Goal: Task Accomplishment & Management: Manage account settings

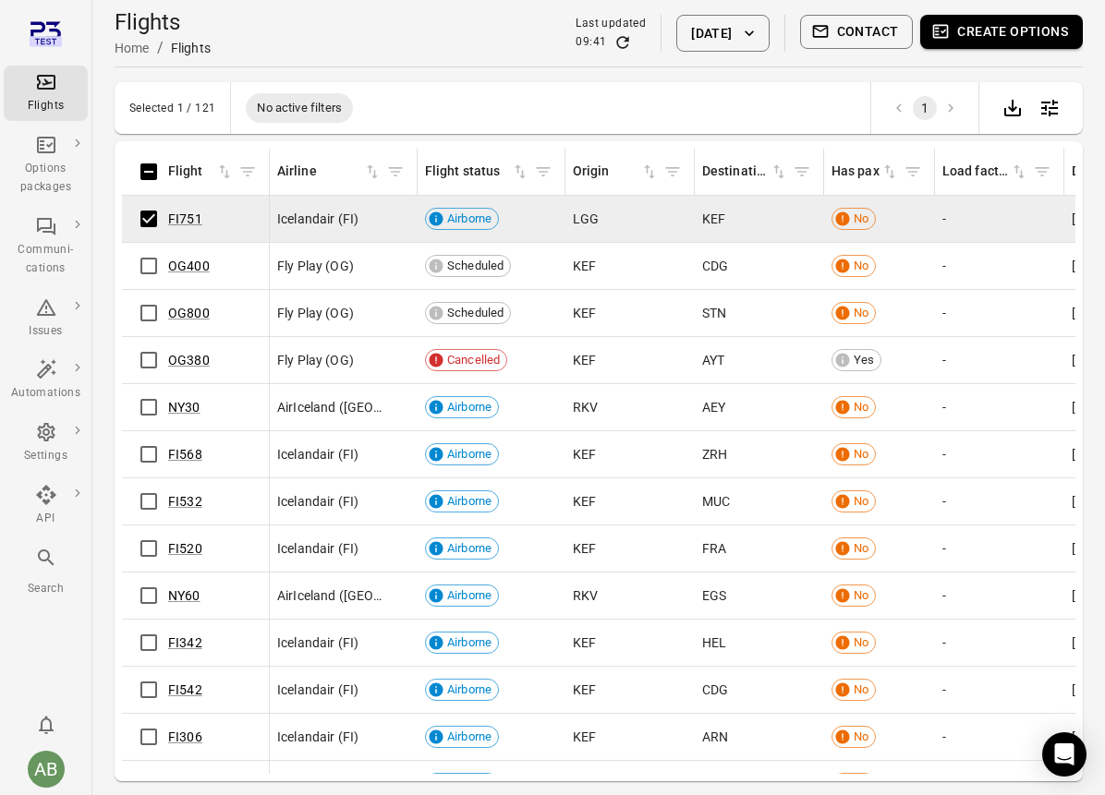
click at [1012, 27] on button "Create options" at bounding box center [1001, 32] width 163 height 34
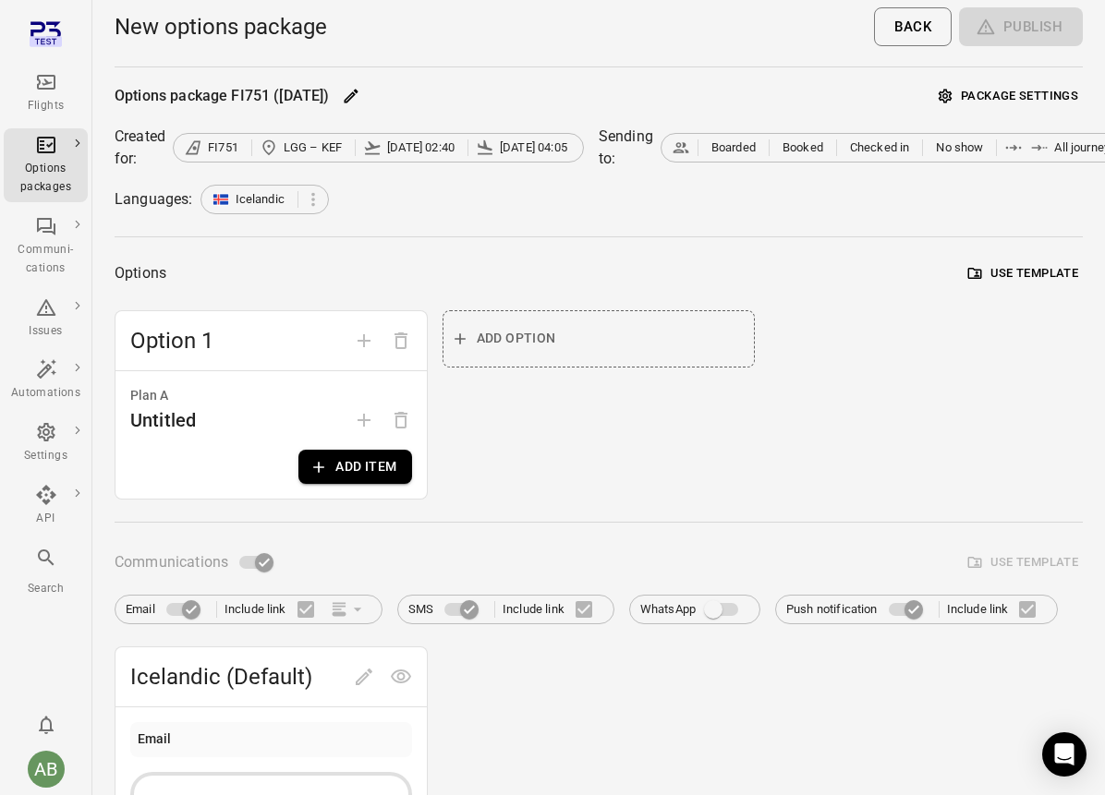
click at [1007, 266] on button "Use template" at bounding box center [1022, 274] width 119 height 29
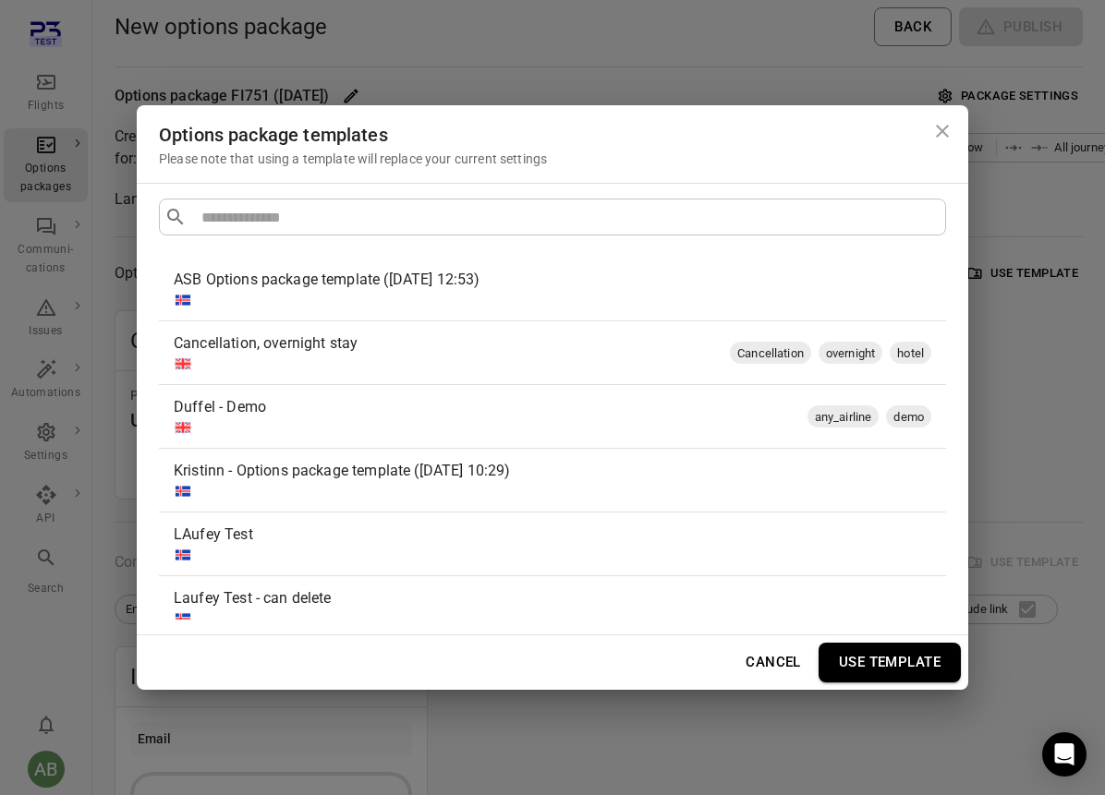
click at [613, 295] on div at bounding box center [549, 300] width 750 height 18
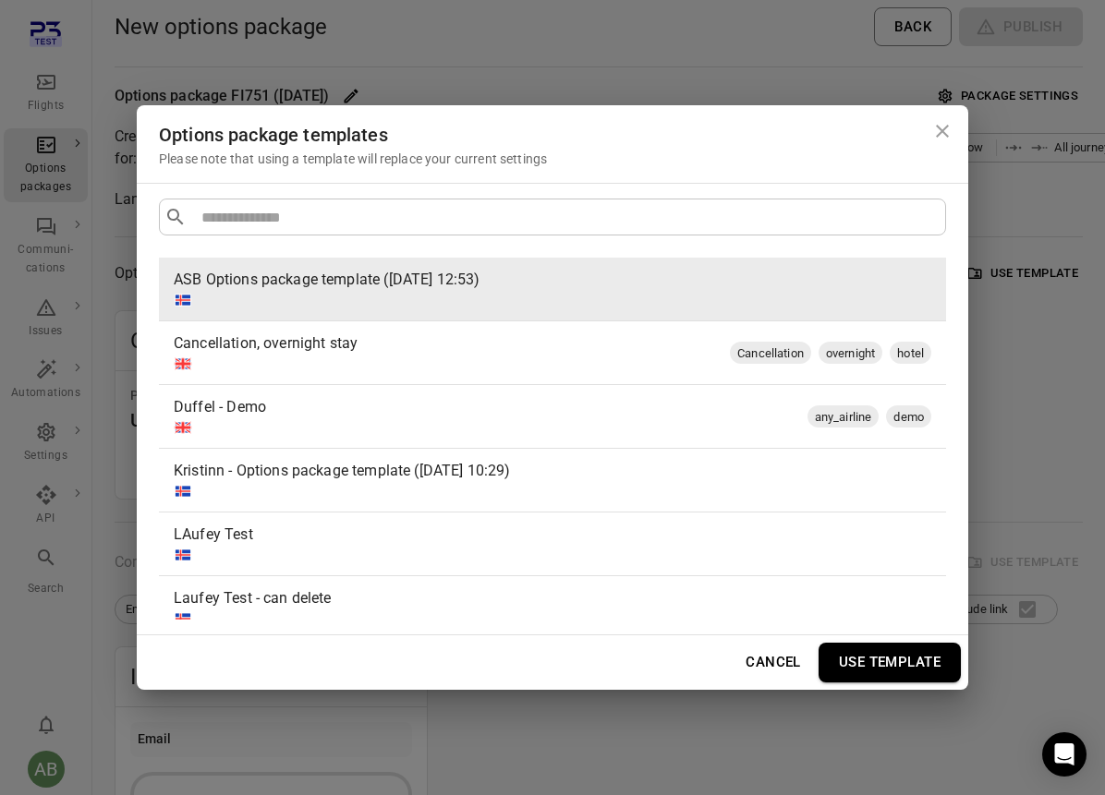
click at [894, 680] on button "Use template" at bounding box center [889, 662] width 142 height 39
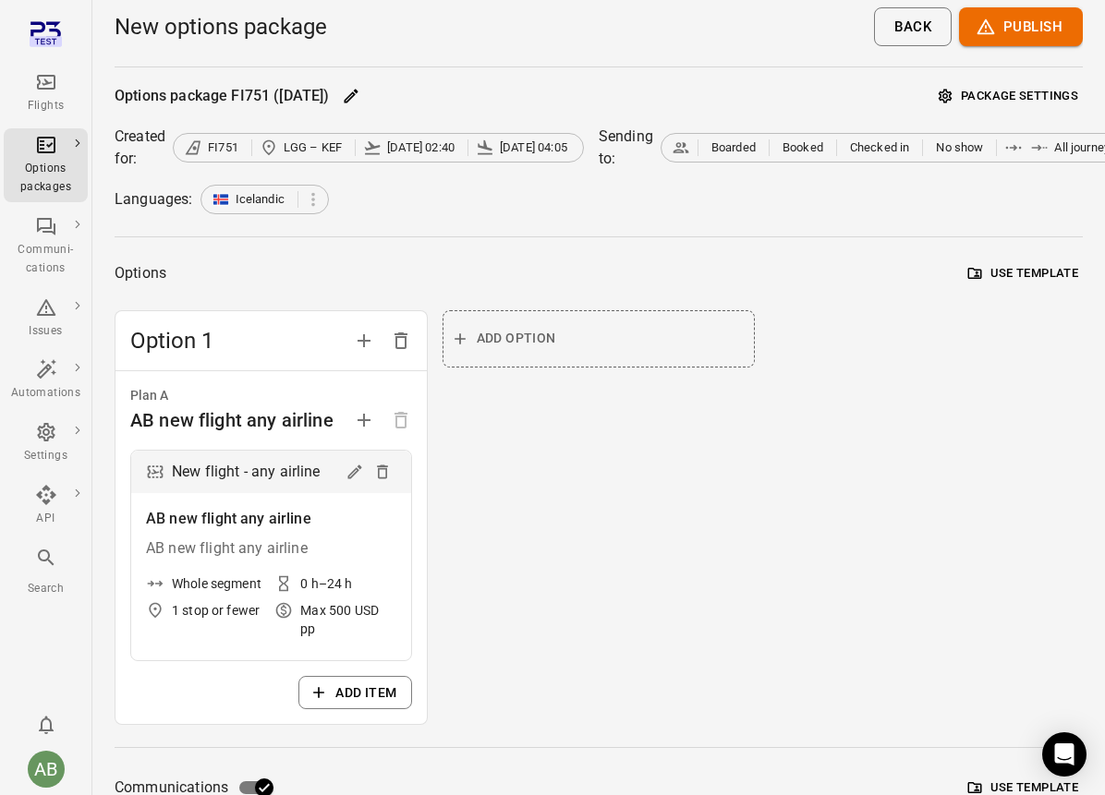
click at [1034, 26] on button "Publish" at bounding box center [1021, 26] width 124 height 39
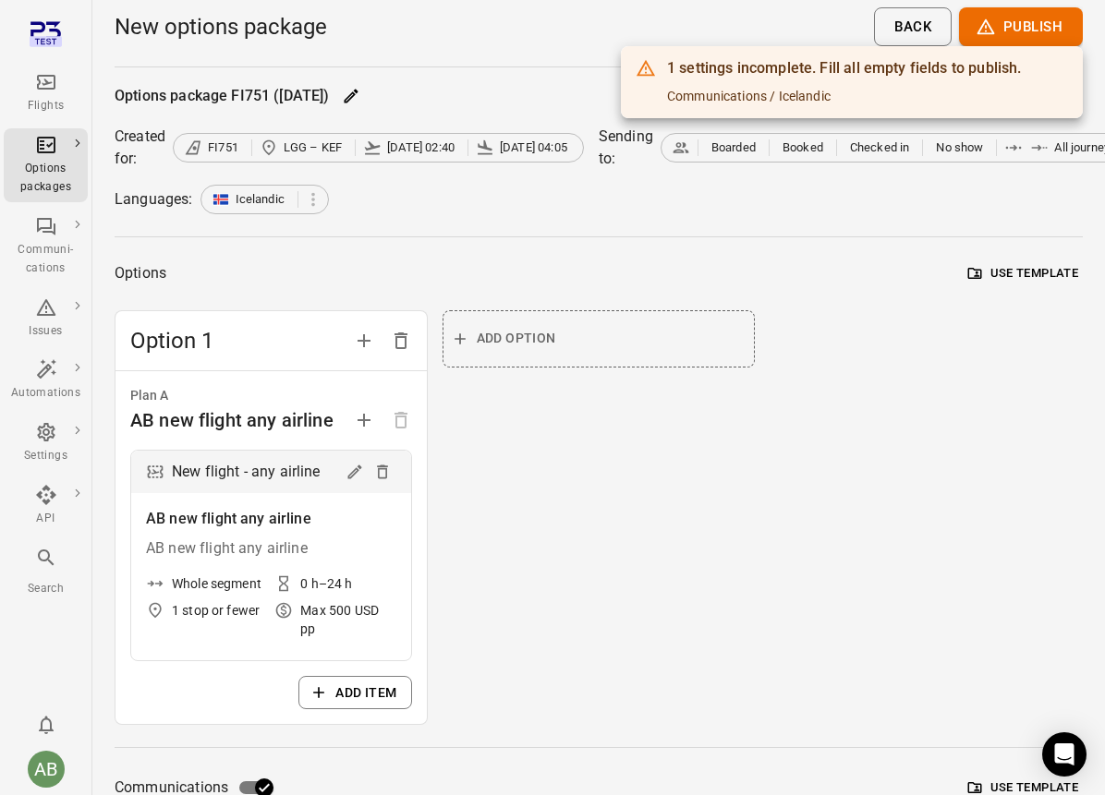
click at [843, 474] on div at bounding box center [552, 397] width 1105 height 795
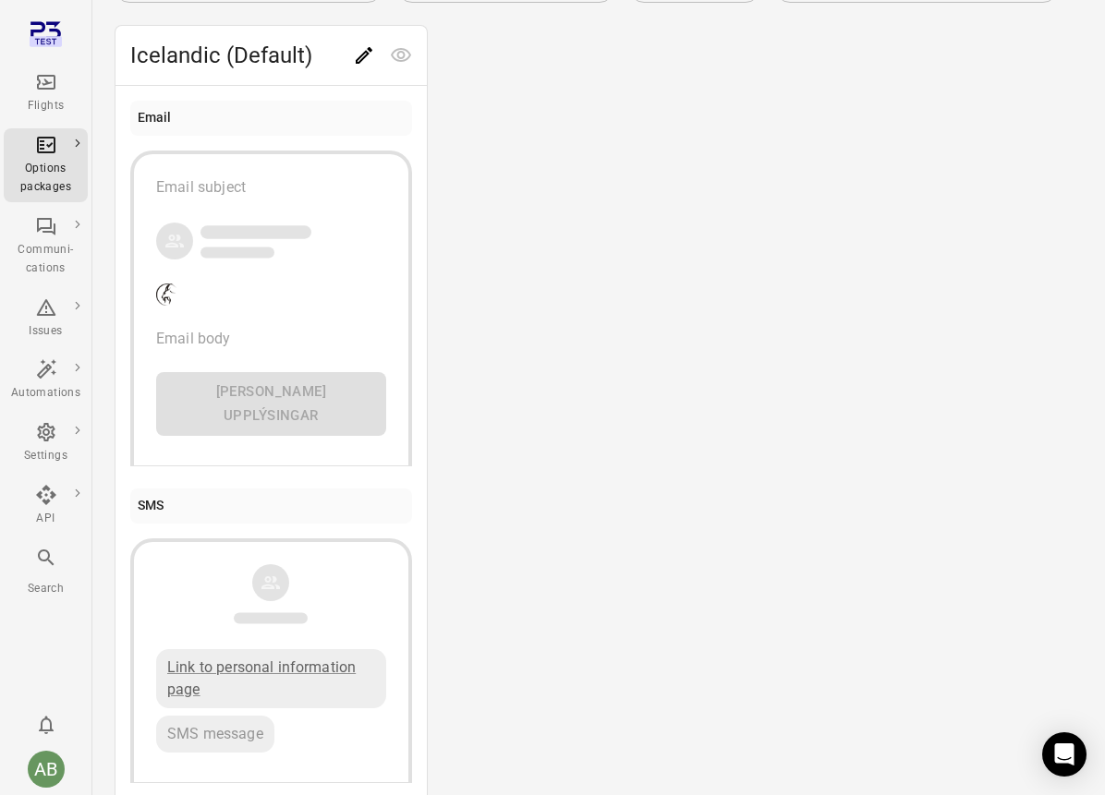
scroll to position [859, 0]
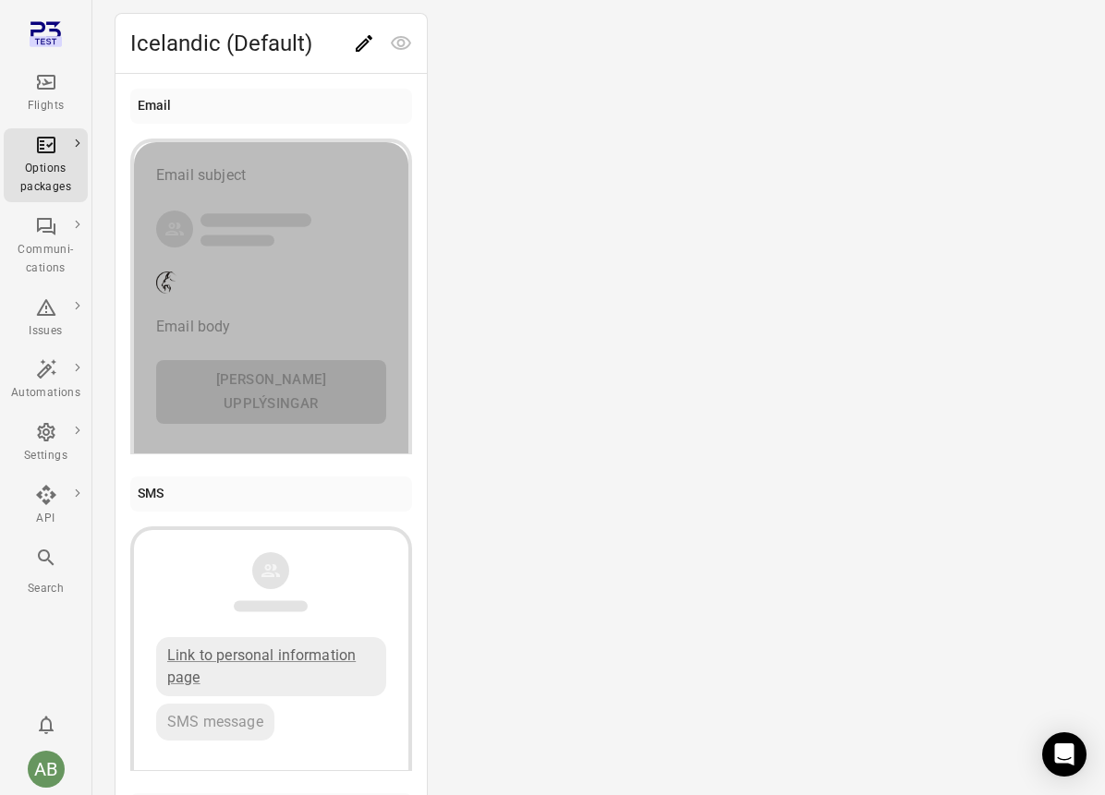
click at [227, 321] on div "Email body" at bounding box center [271, 327] width 230 height 22
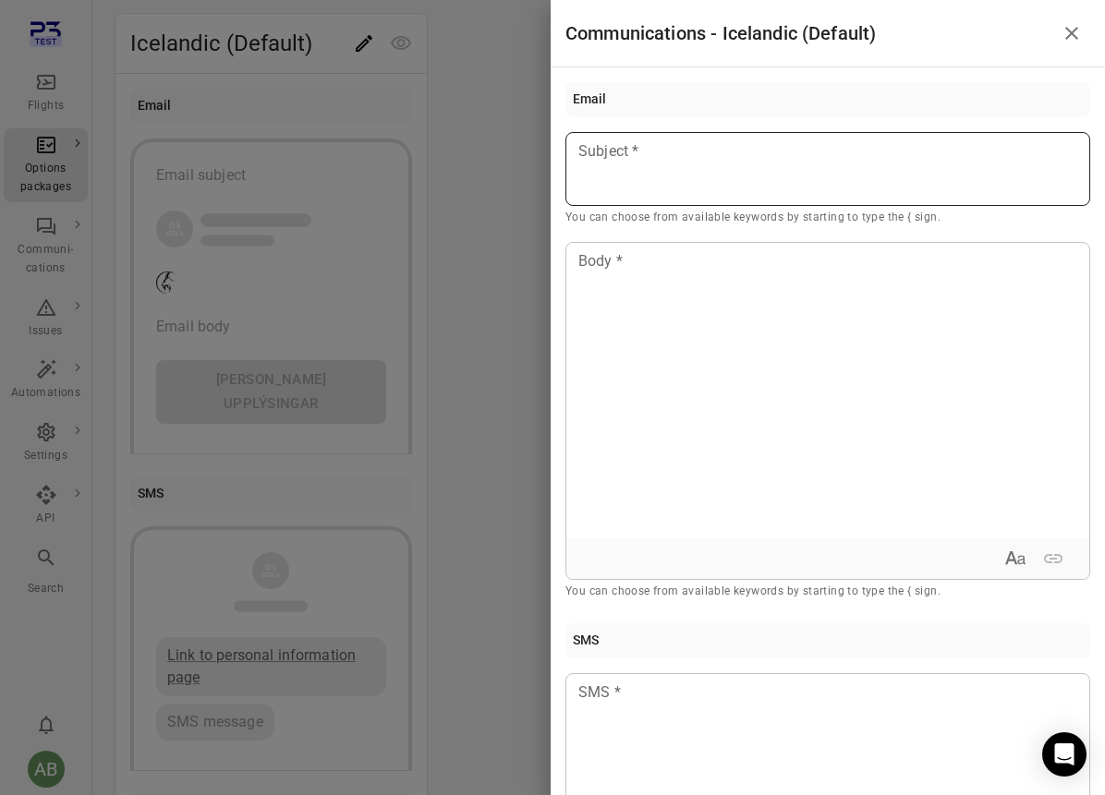
click at [646, 168] on div at bounding box center [827, 169] width 525 height 74
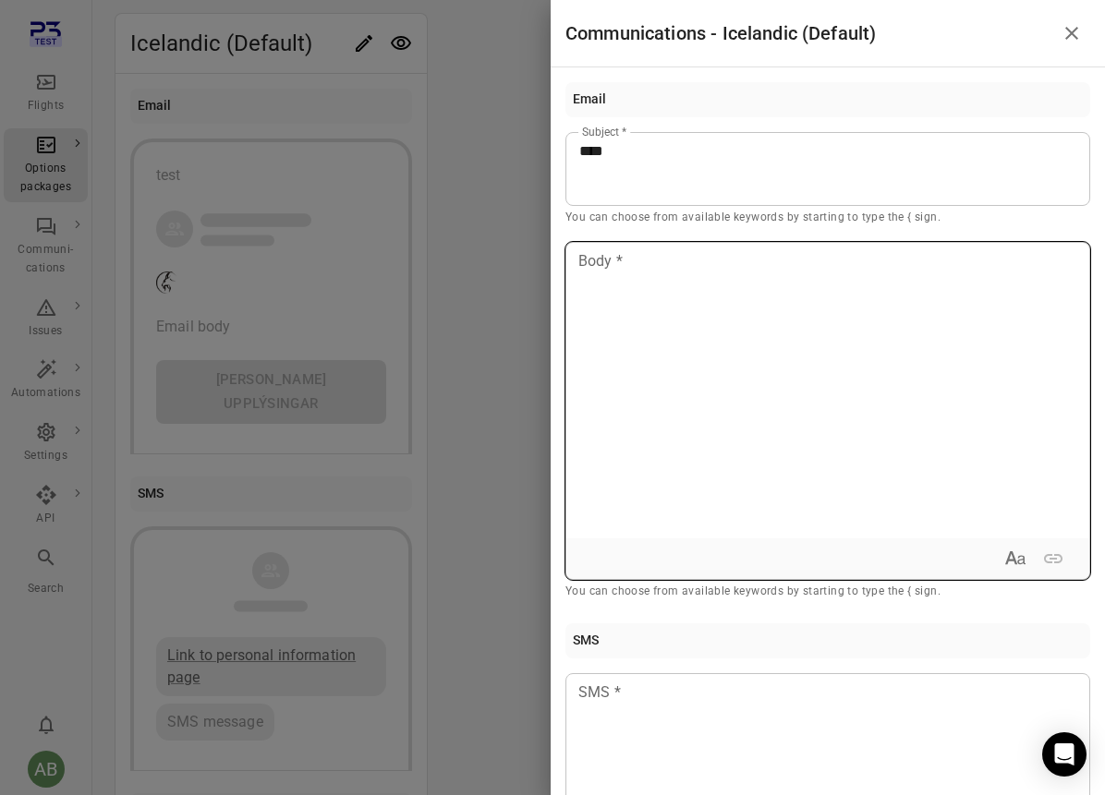
click at [660, 385] on div at bounding box center [827, 391] width 523 height 296
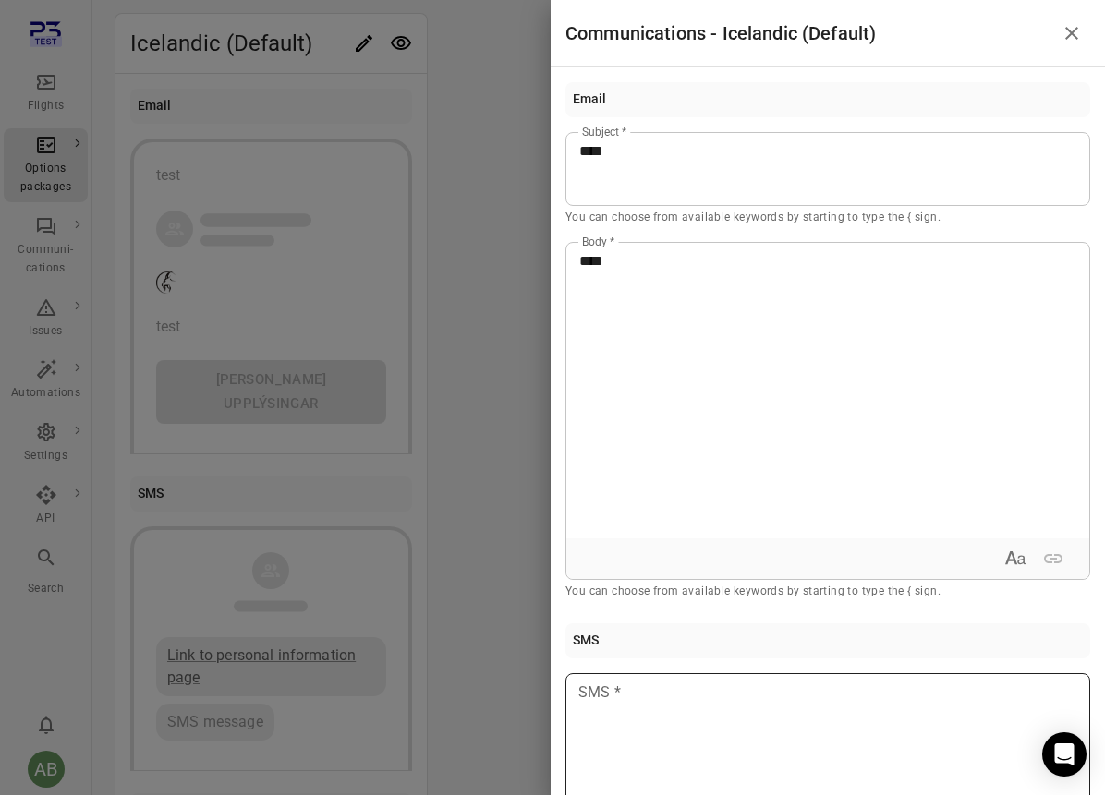
click at [629, 699] on p at bounding box center [827, 693] width 497 height 22
click at [1075, 43] on icon "Close drawer" at bounding box center [1071, 33] width 22 height 22
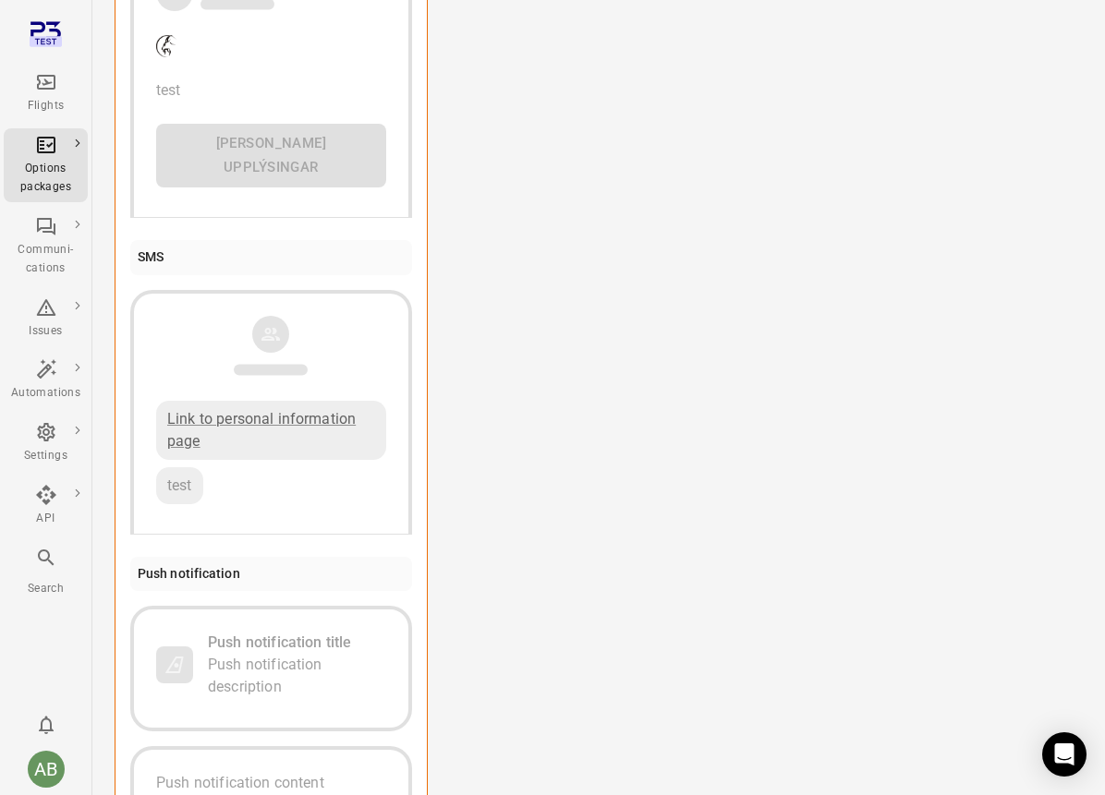
scroll to position [1315, 0]
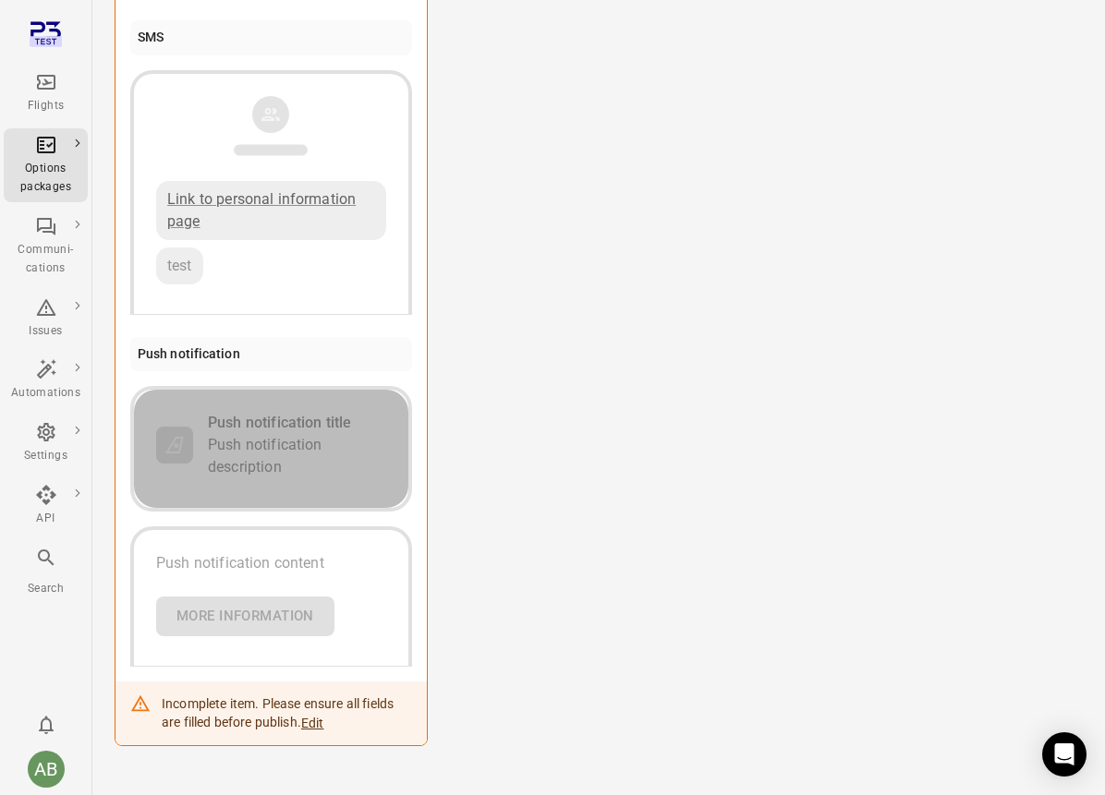
click at [324, 434] on div "Push notification description" at bounding box center [297, 456] width 178 height 44
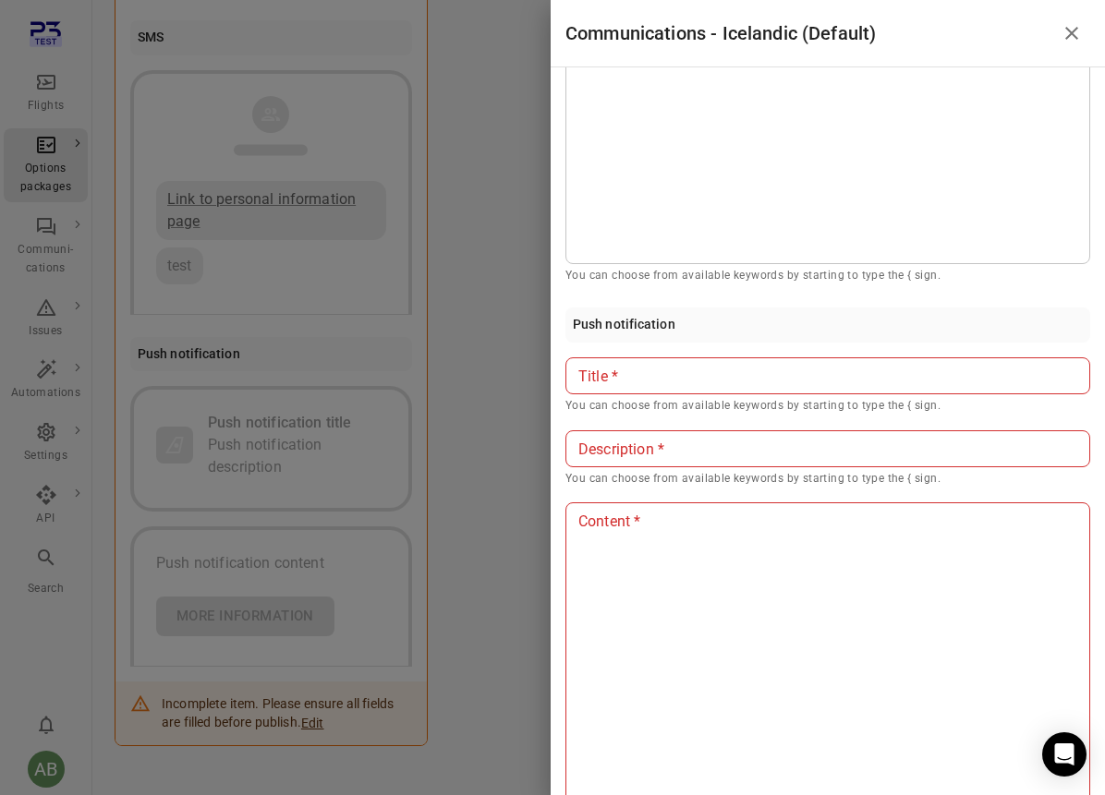
scroll to position [694, 0]
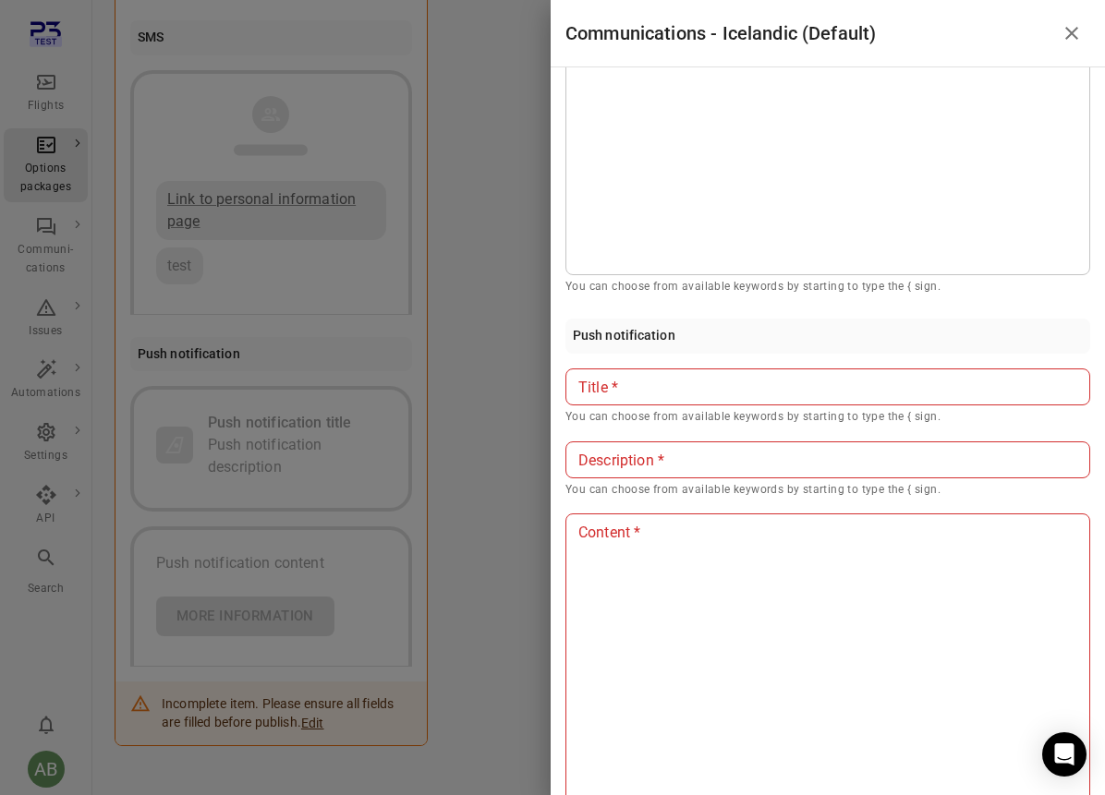
click at [731, 377] on p at bounding box center [827, 388] width 497 height 22
click at [686, 466] on p at bounding box center [827, 461] width 497 height 22
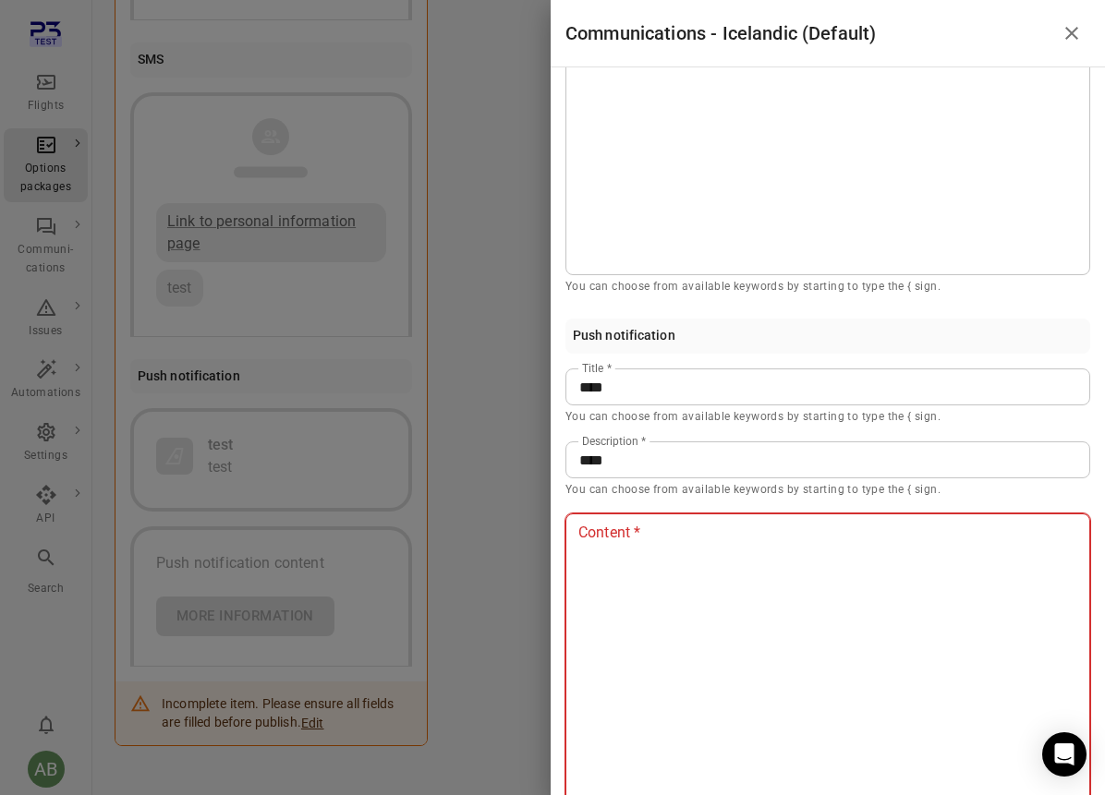
click at [659, 575] on div at bounding box center [827, 662] width 523 height 296
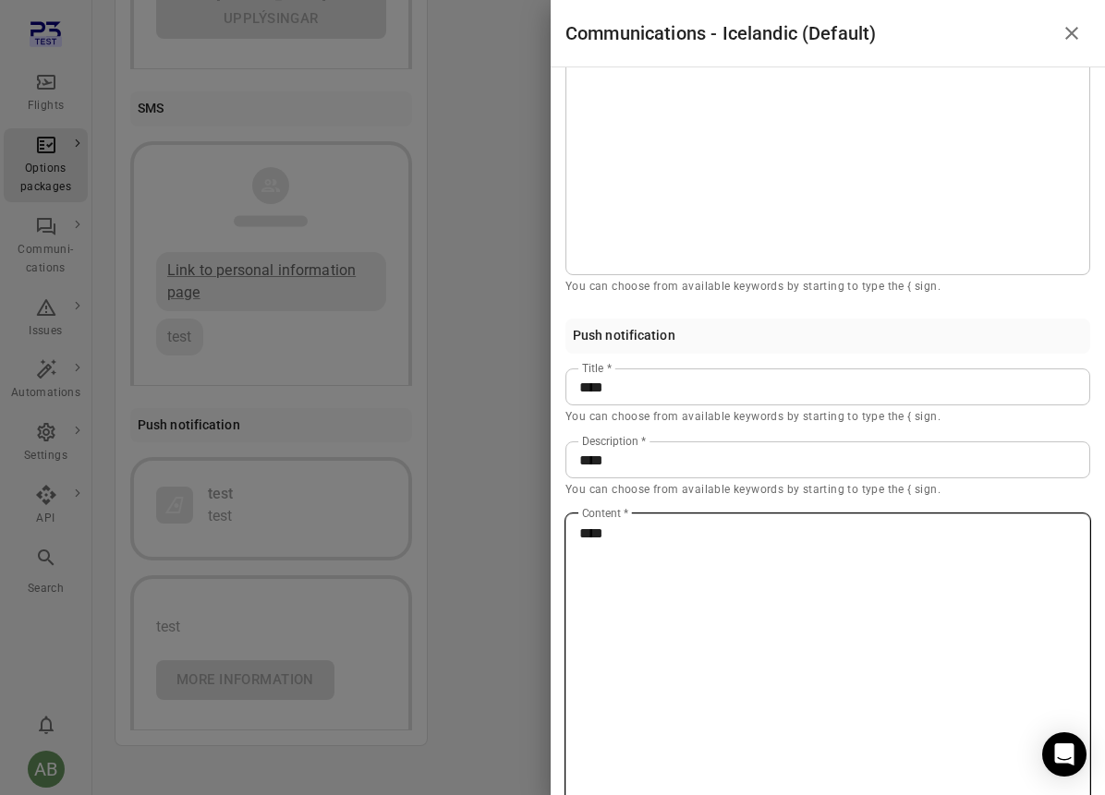
scroll to position [845, 0]
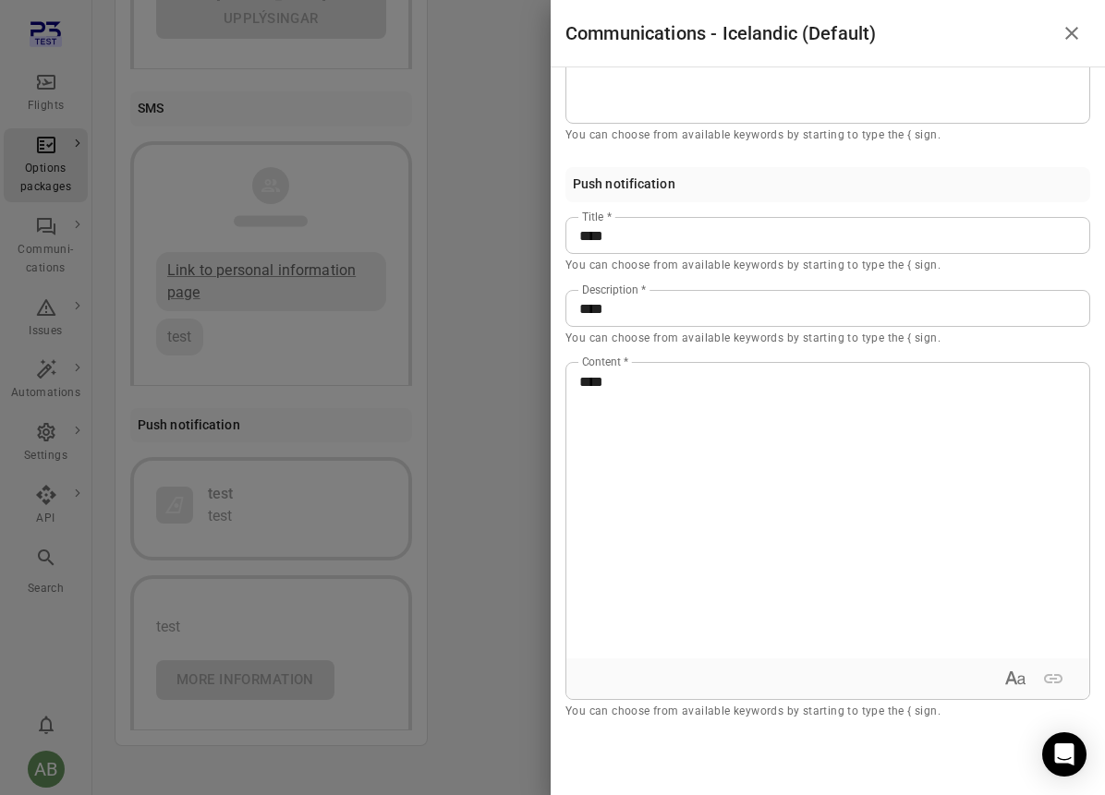
click at [1071, 43] on icon "Close drawer" at bounding box center [1071, 33] width 22 height 22
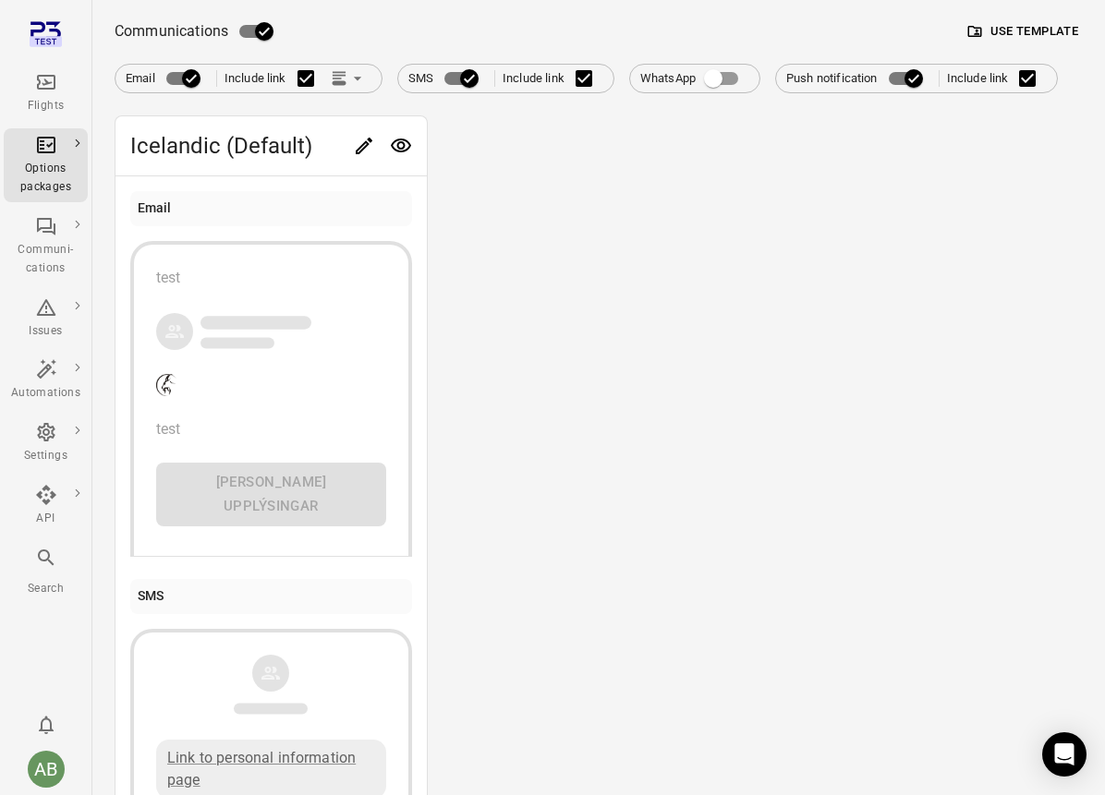
scroll to position [1244, 0]
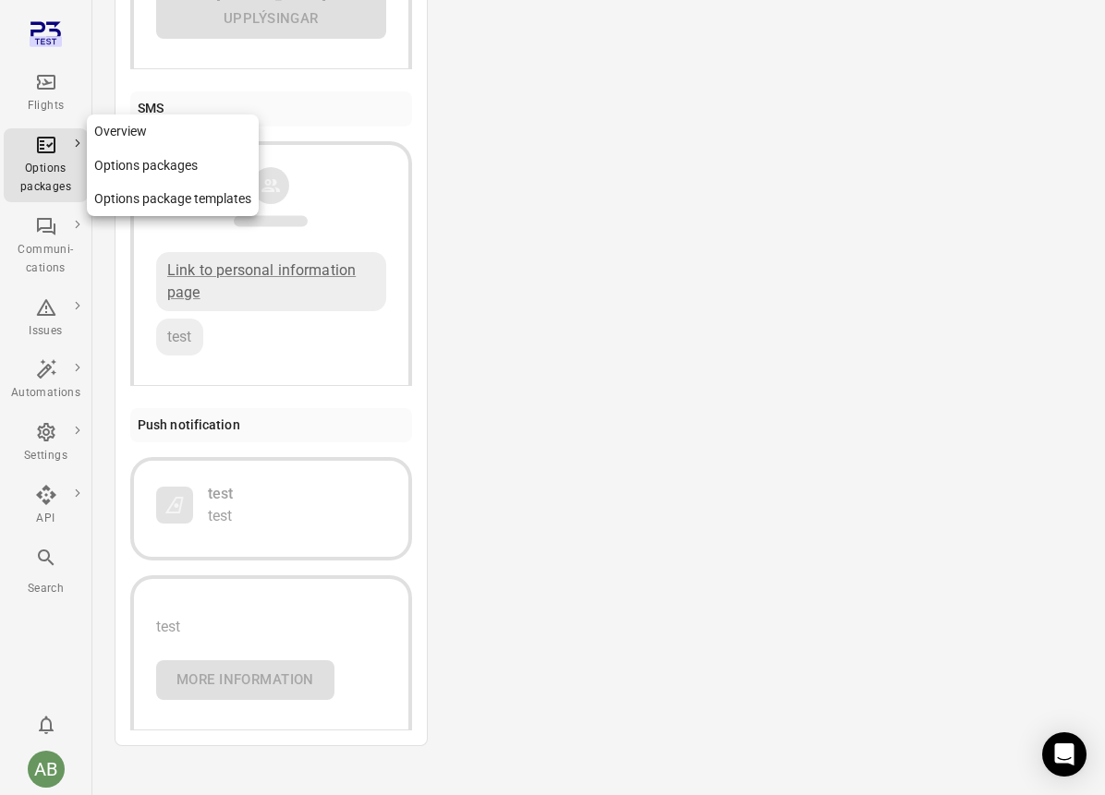
click at [41, 163] on div "Options packages" at bounding box center [45, 178] width 69 height 37
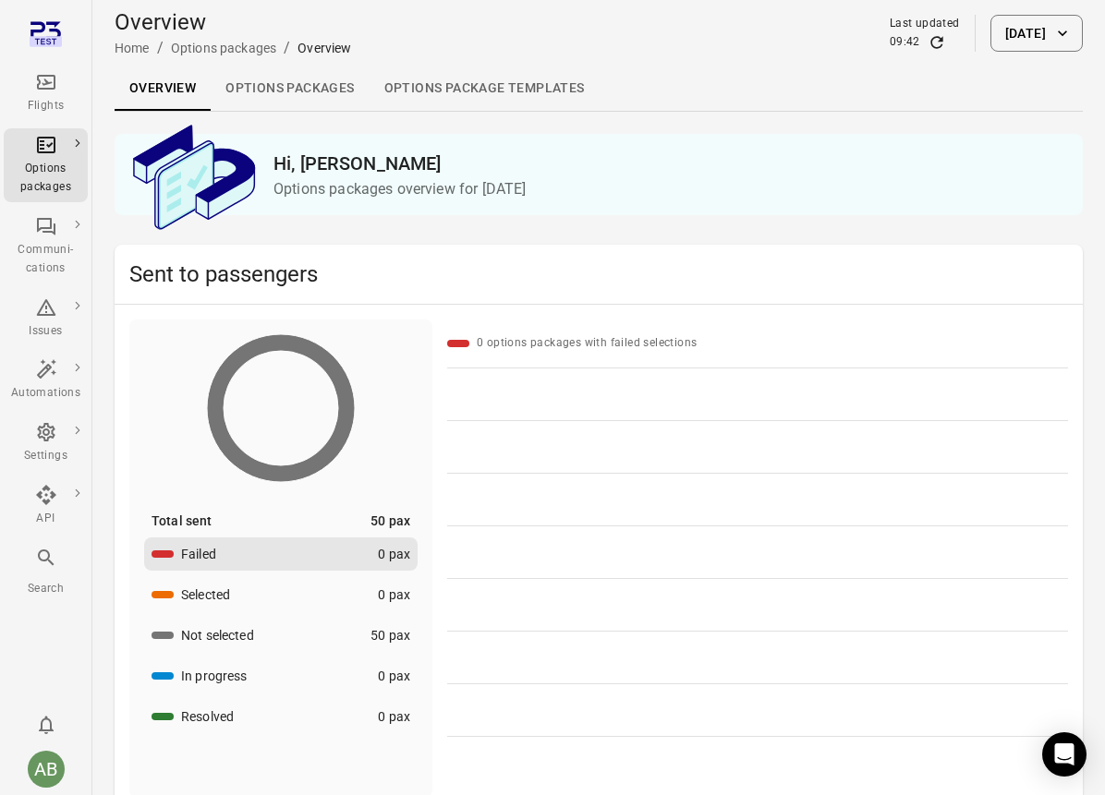
click at [272, 85] on link "Options packages" at bounding box center [290, 89] width 158 height 44
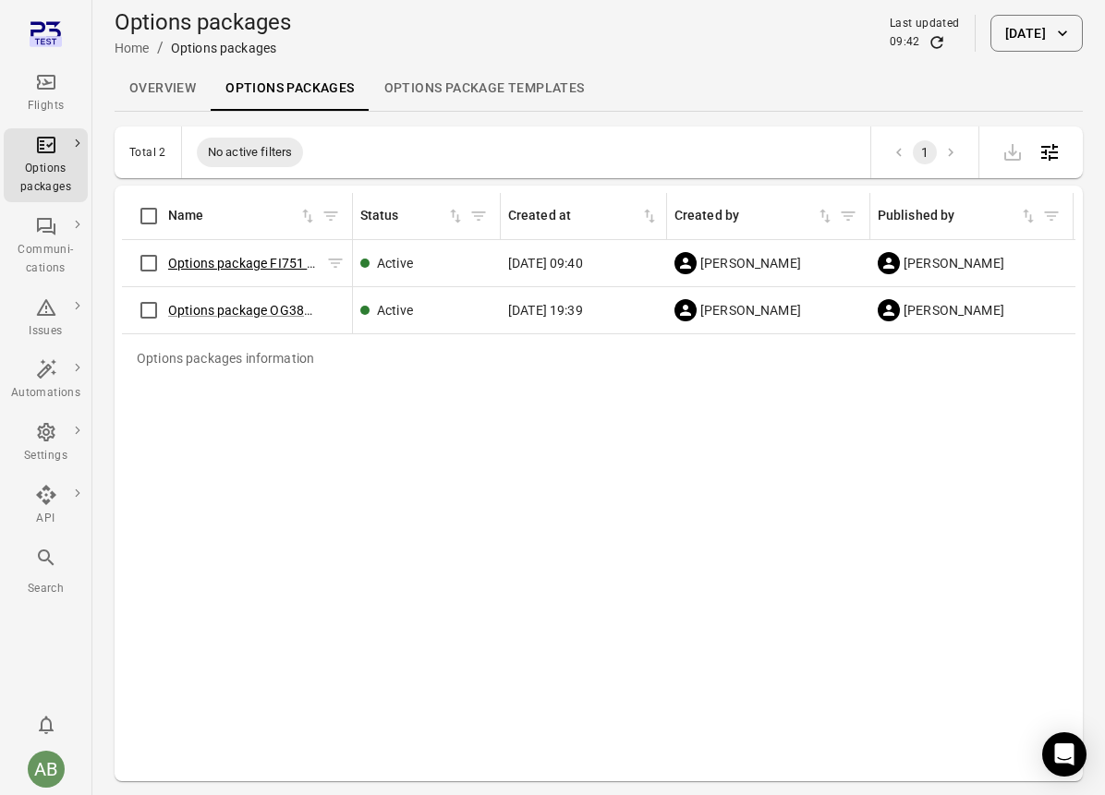
click at [202, 265] on link "Options package FI751 ([DATE])" at bounding box center [262, 263] width 188 height 15
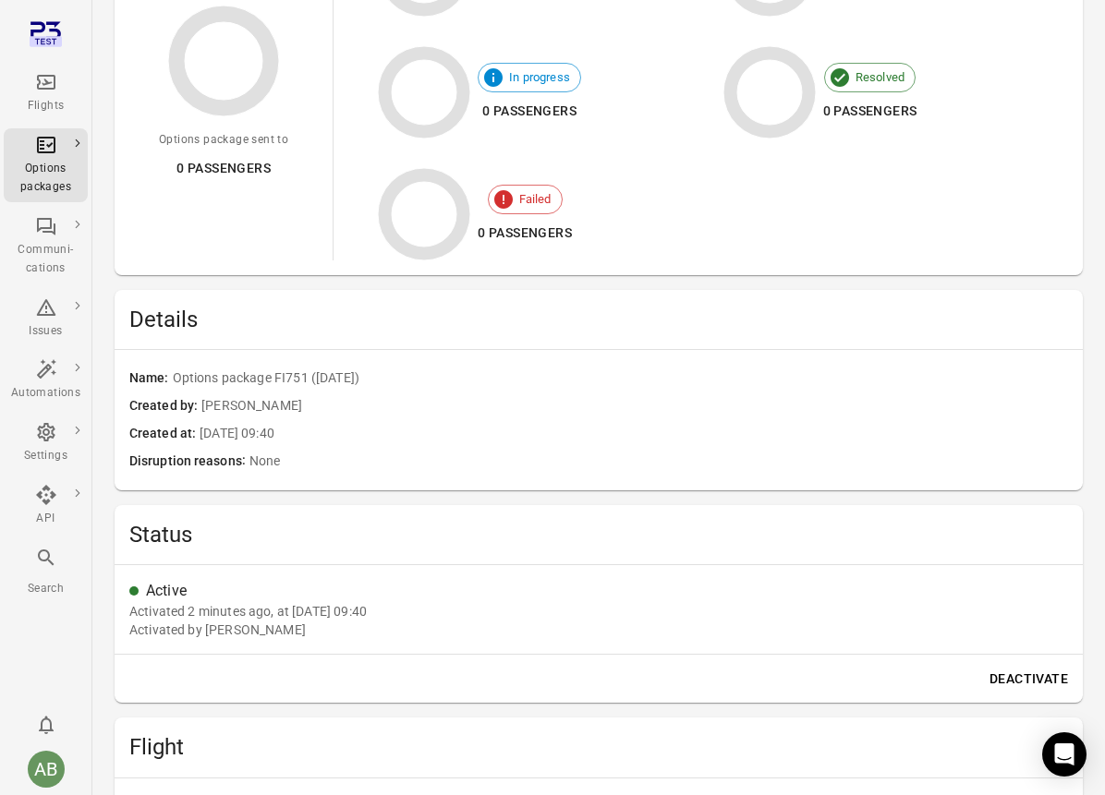
scroll to position [301, 0]
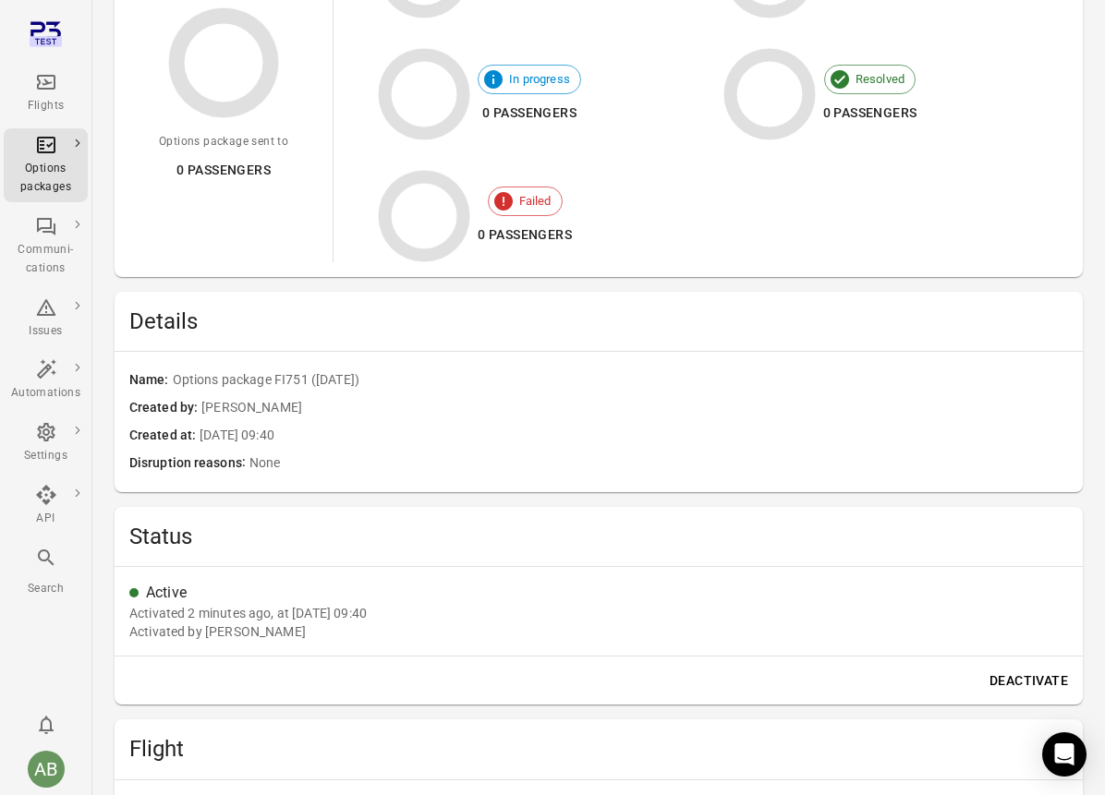
click at [1028, 679] on button "Deactivate" at bounding box center [1028, 681] width 93 height 34
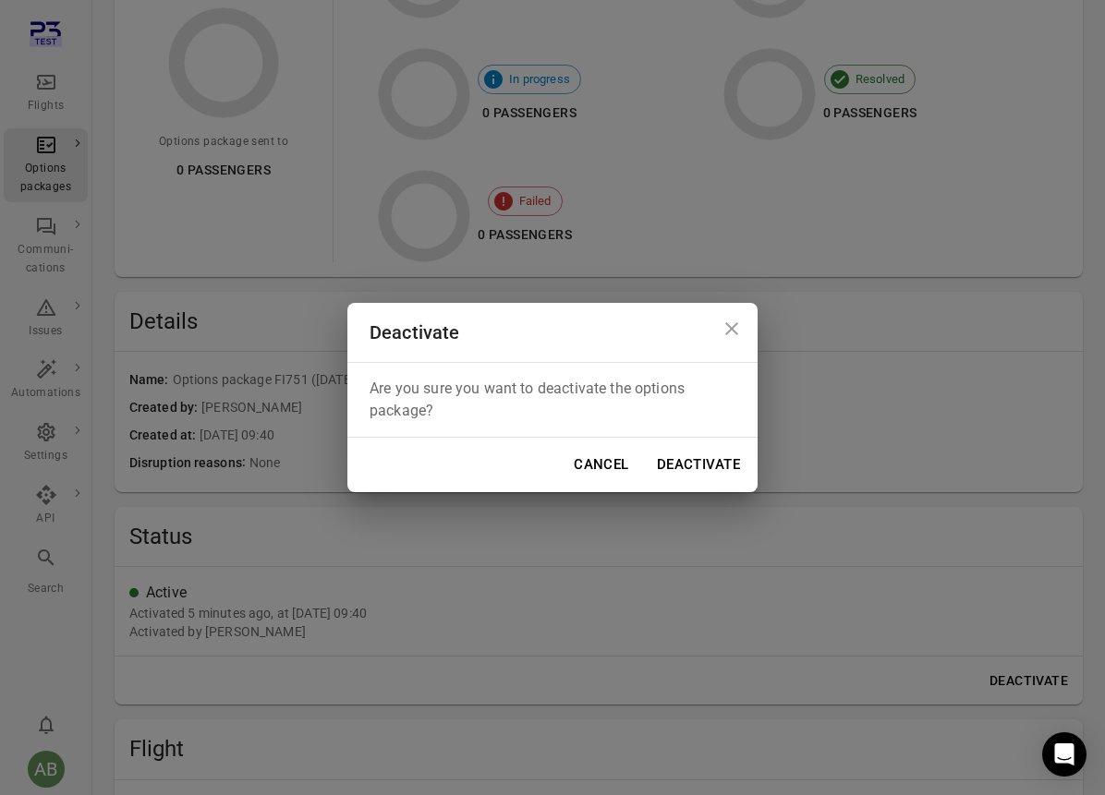
click at [684, 455] on button "Deactivate" at bounding box center [698, 464] width 103 height 39
